Goal: Task Accomplishment & Management: Manage account settings

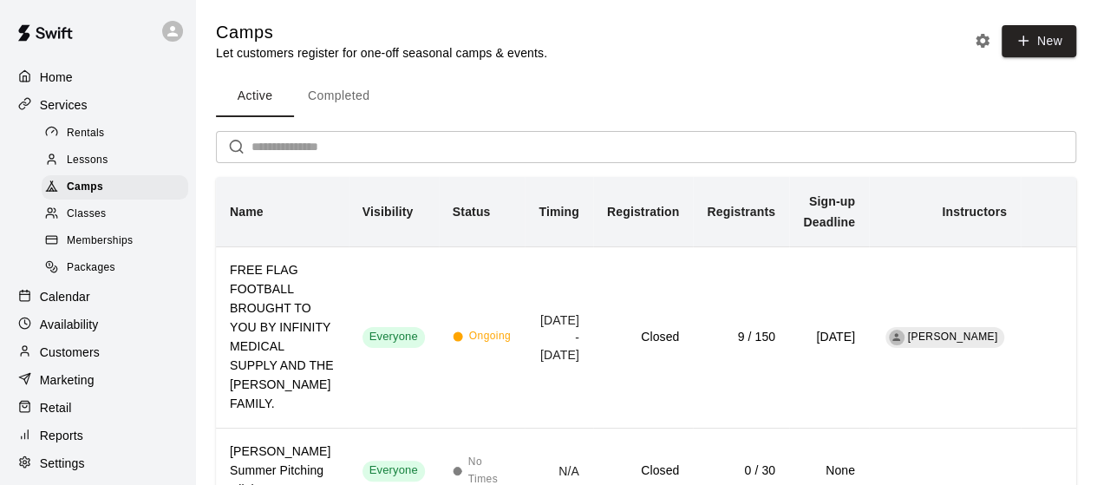
click at [125, 242] on span "Memberships" at bounding box center [100, 240] width 66 height 17
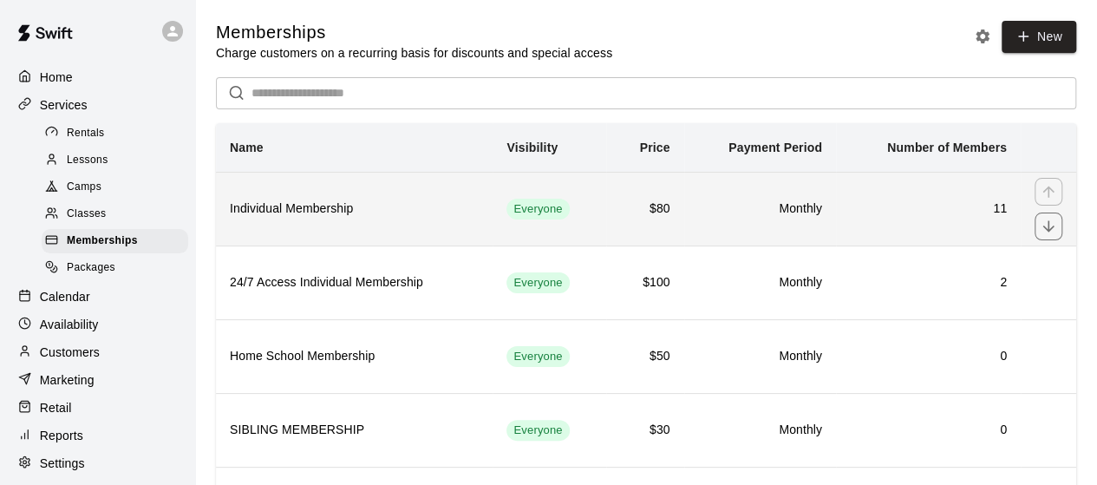
click at [911, 226] on td "11" at bounding box center [928, 209] width 185 height 74
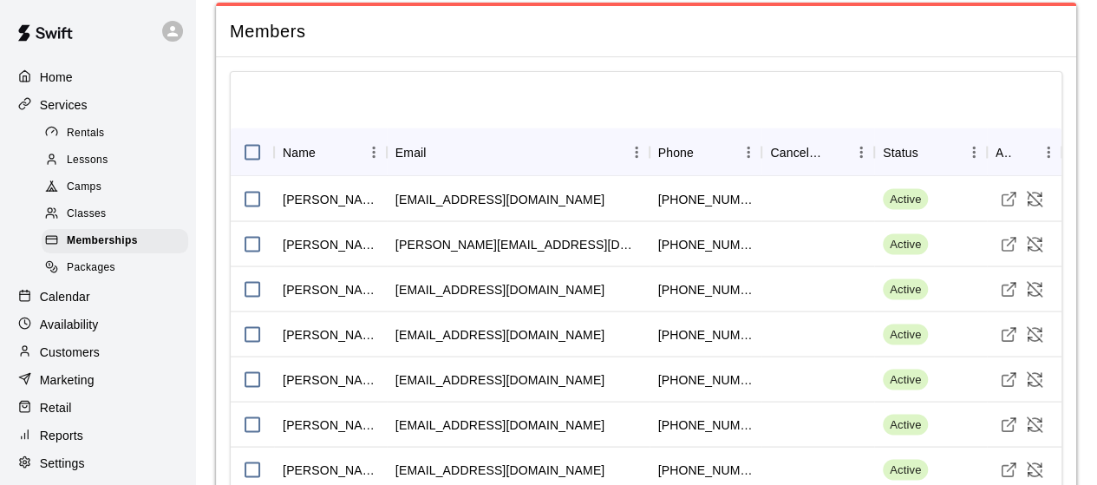
scroll to position [1555, 0]
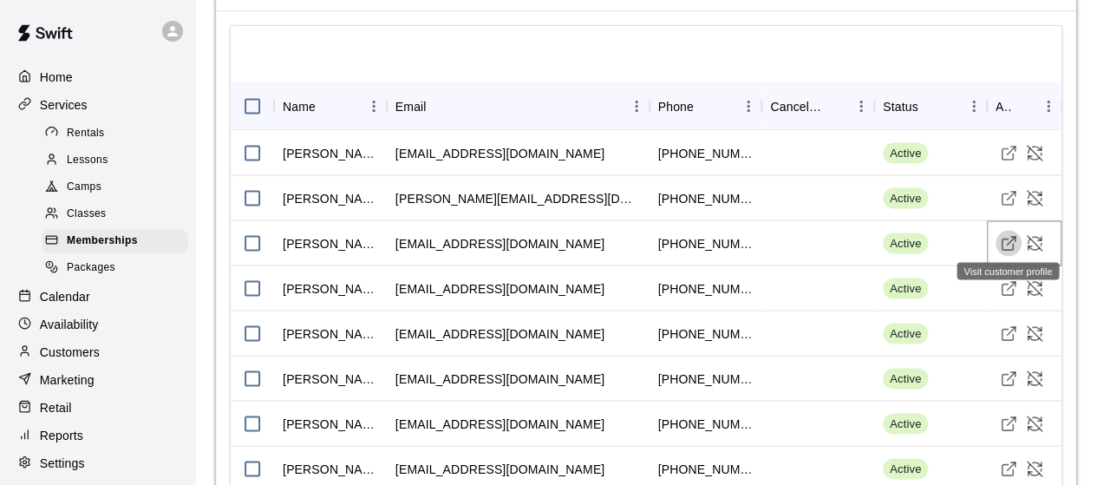
click at [1004, 237] on icon "Visit customer profile" at bounding box center [1007, 242] width 17 height 17
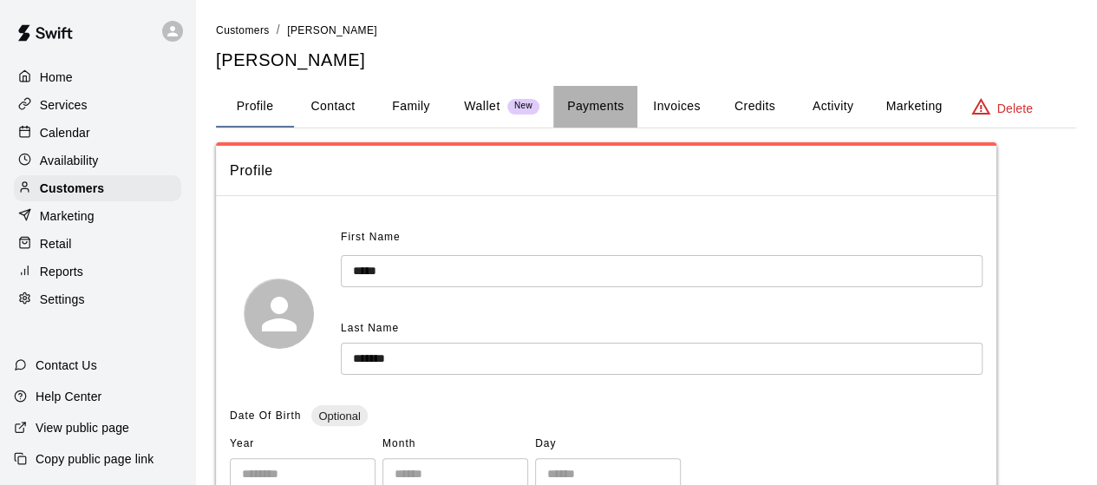
click at [591, 103] on button "Payments" at bounding box center [595, 107] width 84 height 42
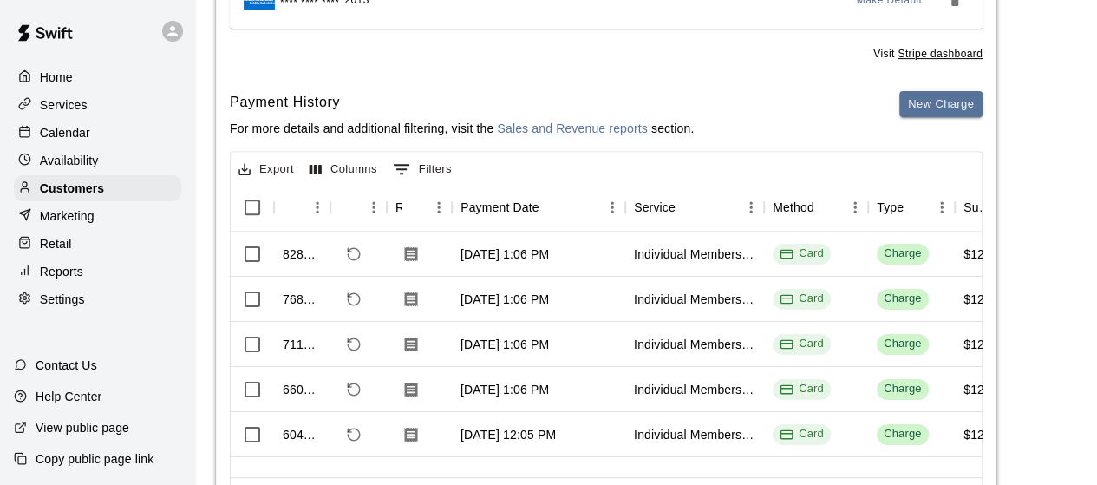
scroll to position [320, 0]
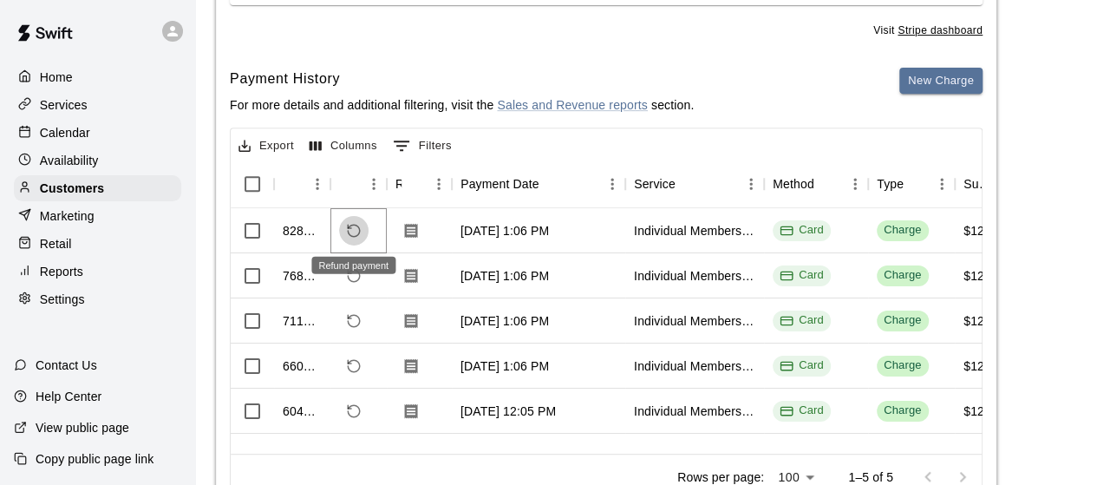
click at [359, 230] on icon "Refund payment" at bounding box center [354, 231] width 12 height 12
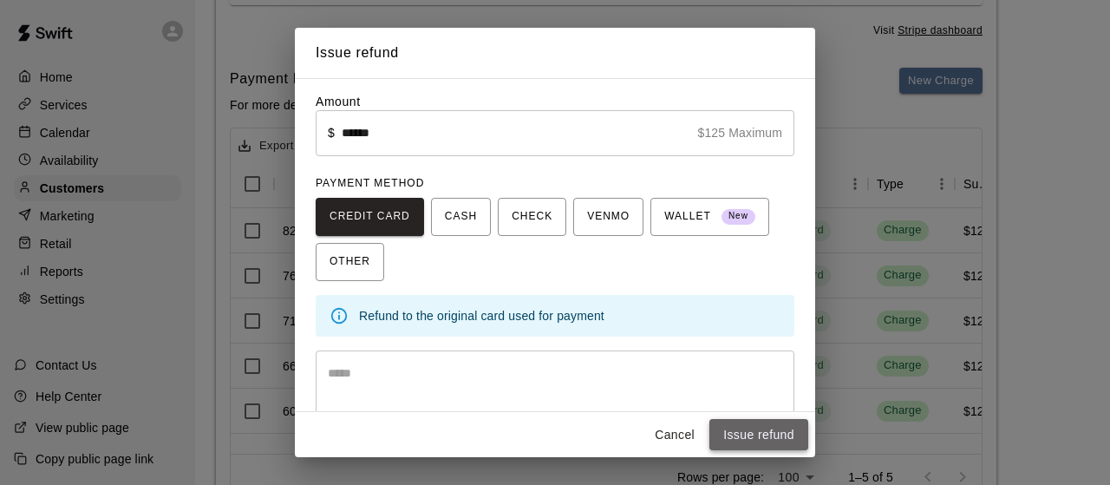
click at [758, 435] on button "Issue refund" at bounding box center [758, 435] width 99 height 32
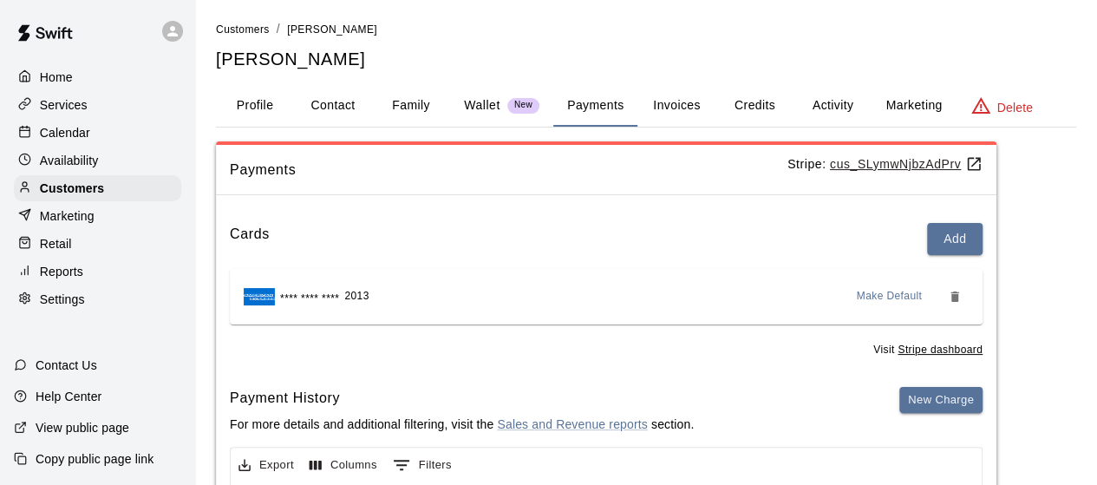
scroll to position [0, 0]
click at [242, 25] on span "Customers" at bounding box center [243, 30] width 54 height 12
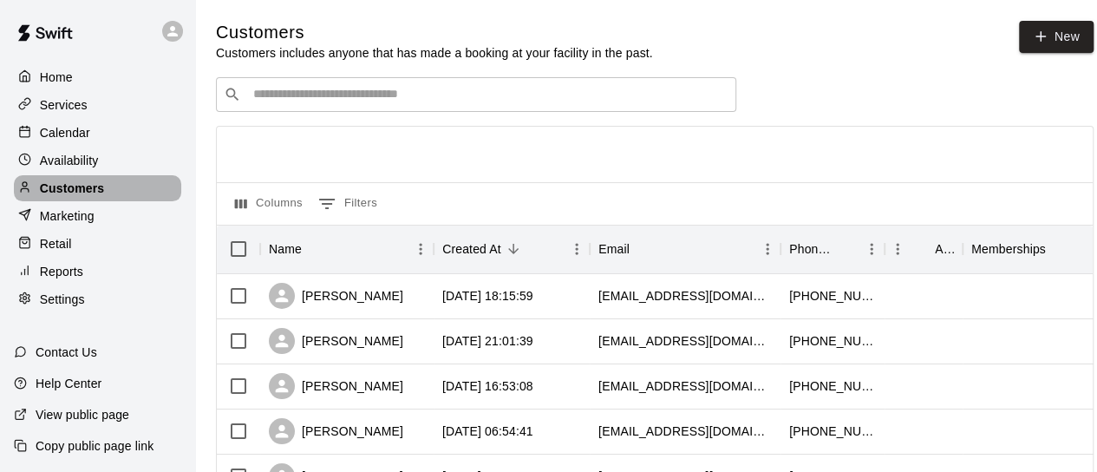
click at [93, 188] on p "Customers" at bounding box center [72, 187] width 64 height 17
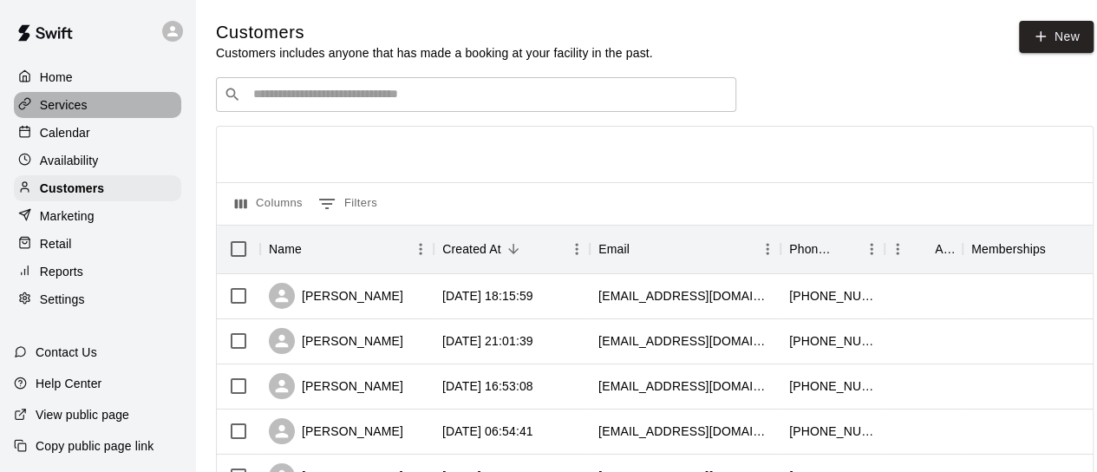
click at [64, 101] on p "Services" at bounding box center [64, 104] width 48 height 17
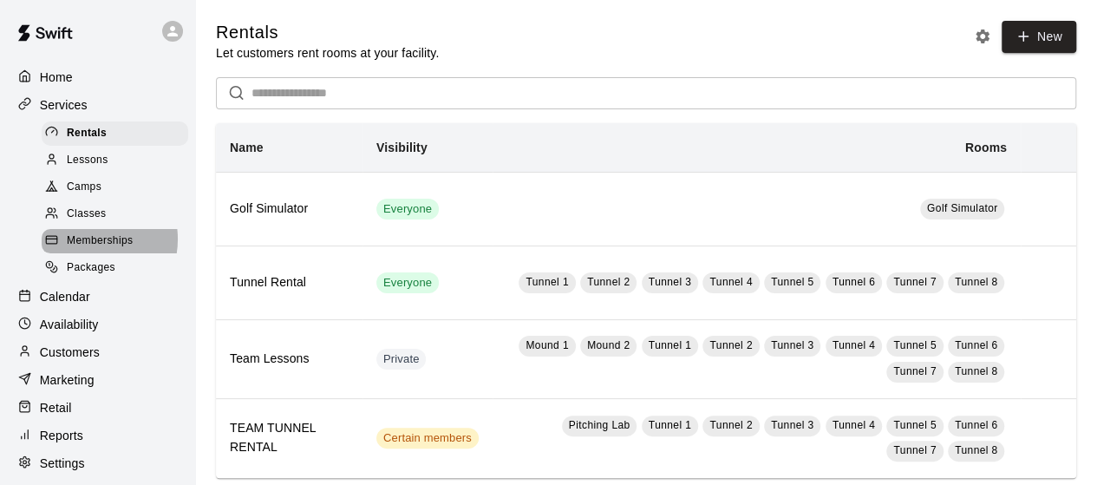
click at [83, 246] on span "Memberships" at bounding box center [100, 240] width 66 height 17
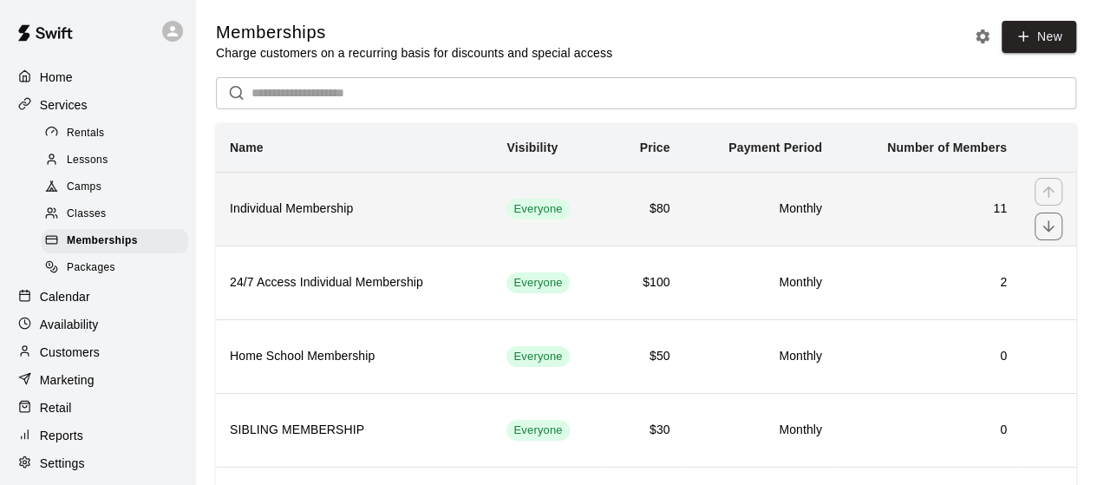
click at [329, 209] on h6 "Individual Membership" at bounding box center [354, 208] width 249 height 19
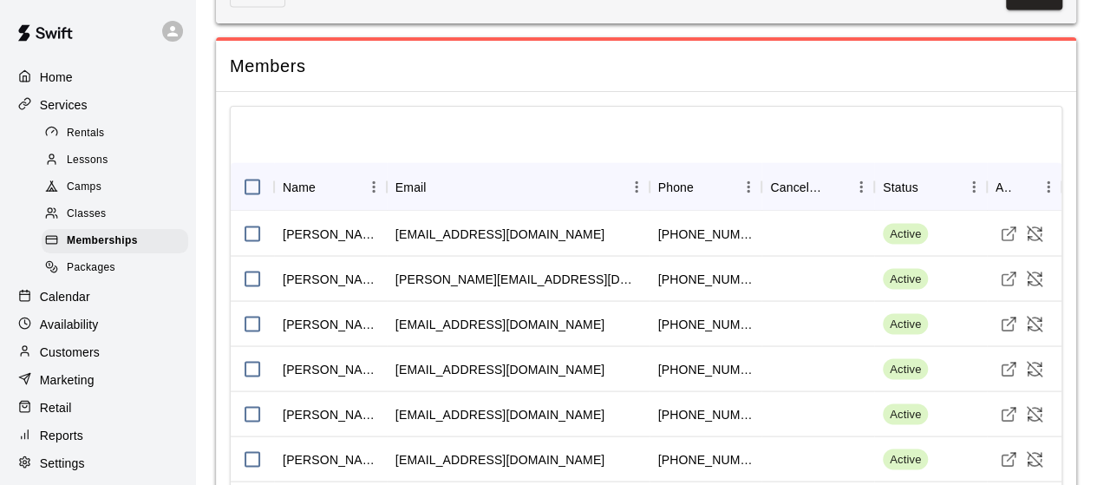
scroll to position [1509, 0]
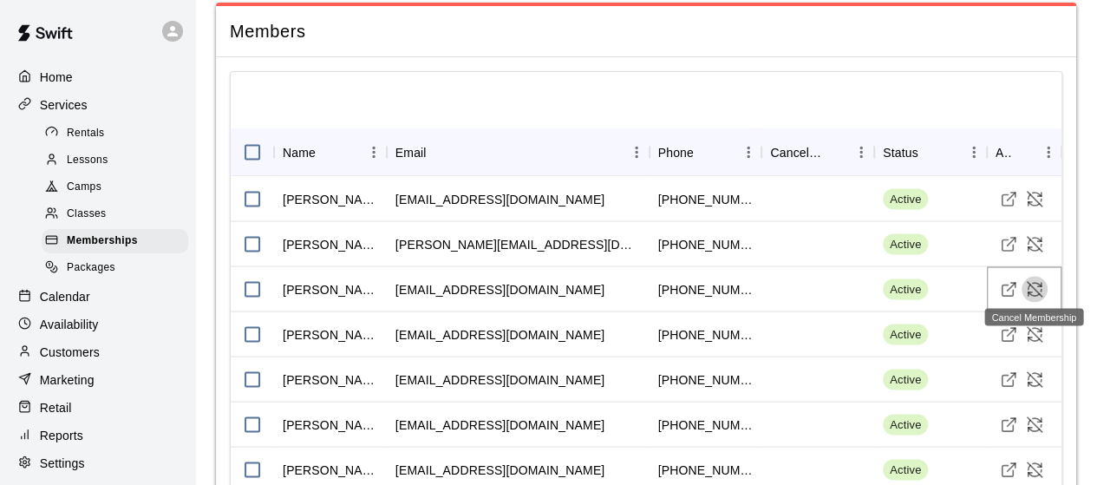
click at [1031, 285] on icon "Cancel Membership" at bounding box center [1033, 288] width 17 height 17
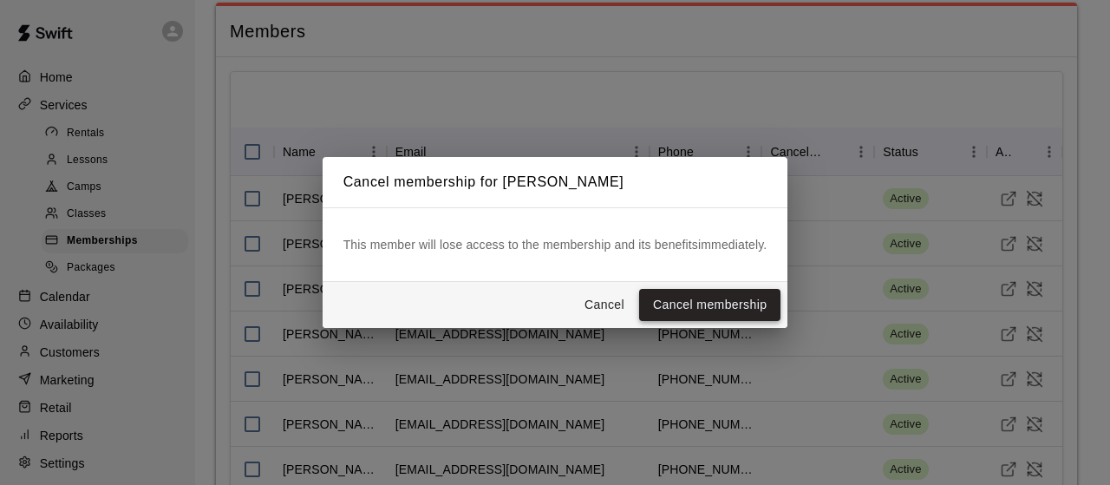
click at [728, 305] on button "Cancel membership" at bounding box center [709, 305] width 141 height 32
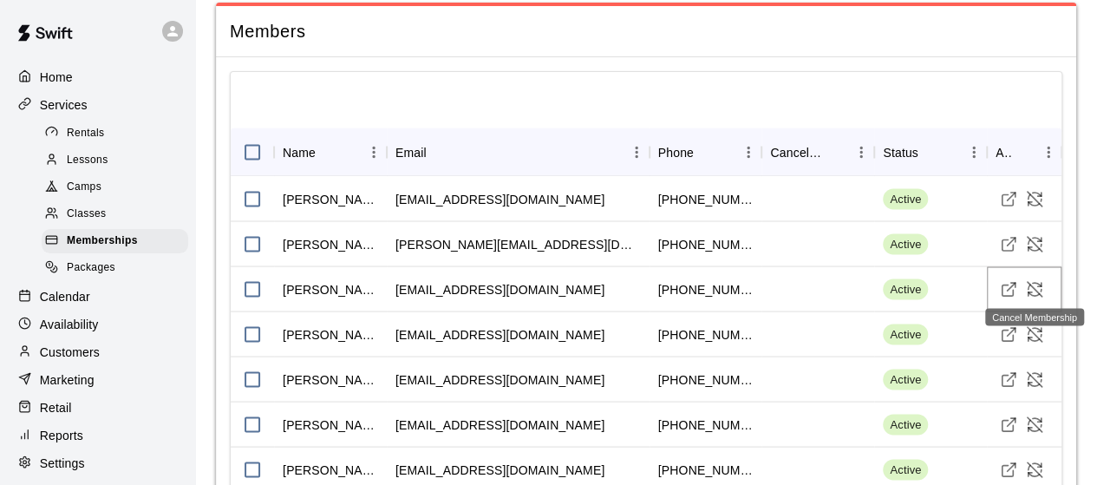
click at [1027, 284] on icon "Cancel Membership" at bounding box center [1028, 286] width 2 height 4
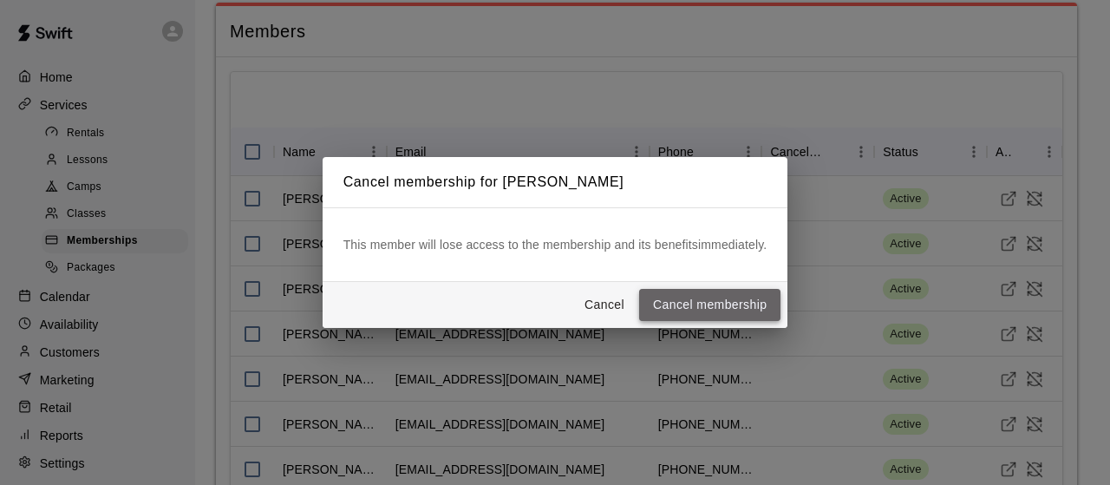
click at [702, 305] on button "Cancel membership" at bounding box center [709, 305] width 141 height 32
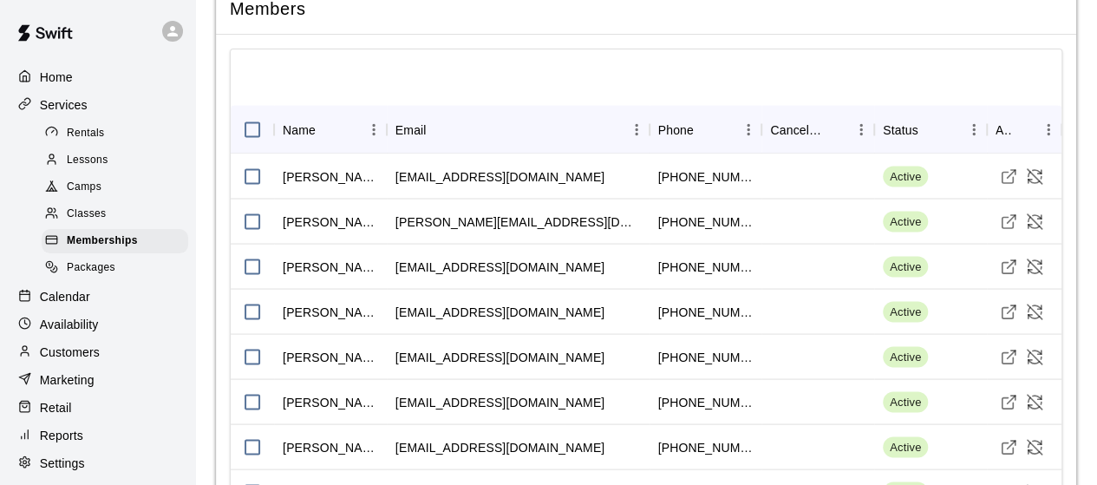
scroll to position [1534, 0]
